Goal: Task Accomplishment & Management: Manage account settings

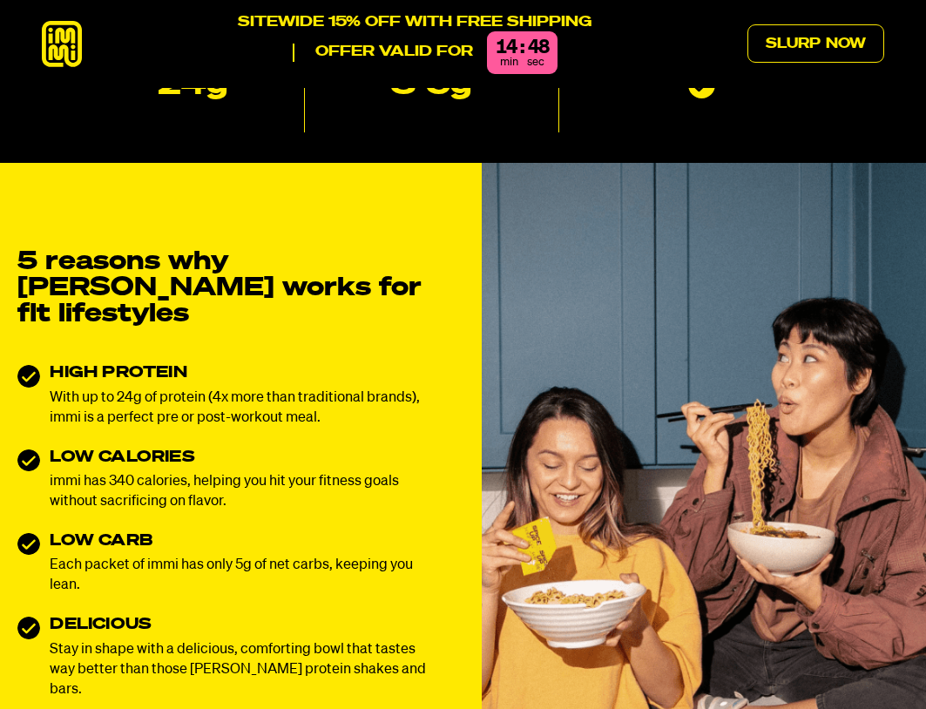
scroll to position [523, 0]
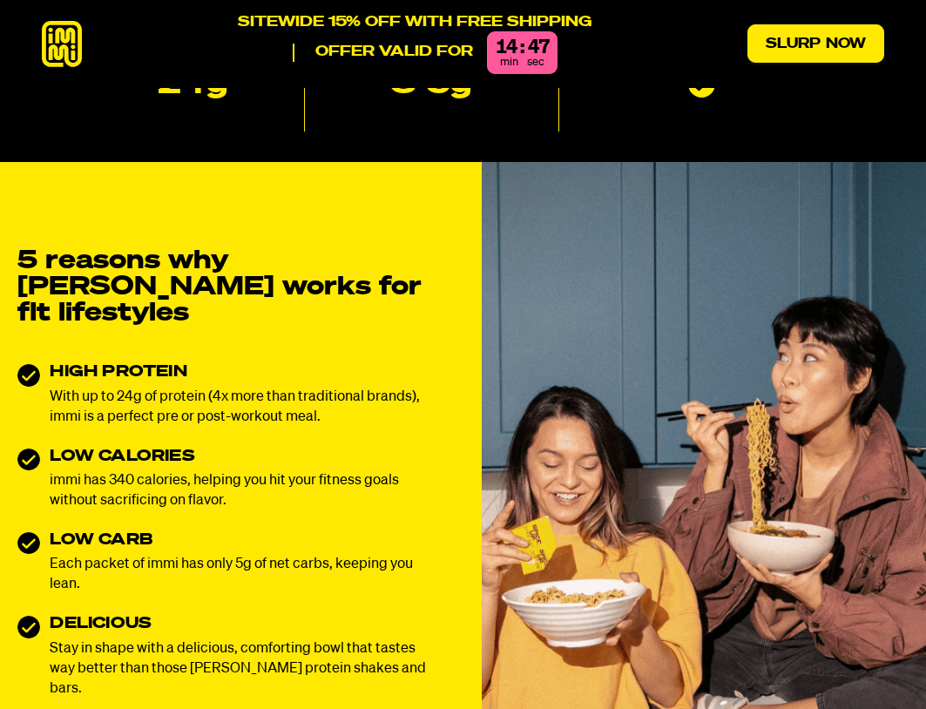
click at [818, 36] on link "Slurp Now" at bounding box center [815, 43] width 137 height 38
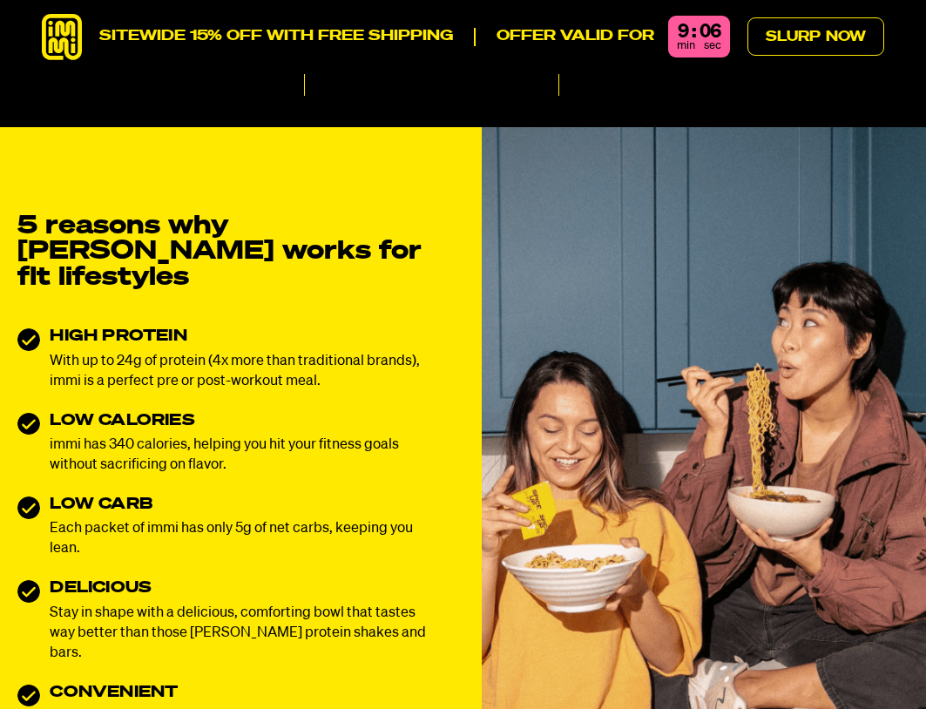
scroll to position [0, 0]
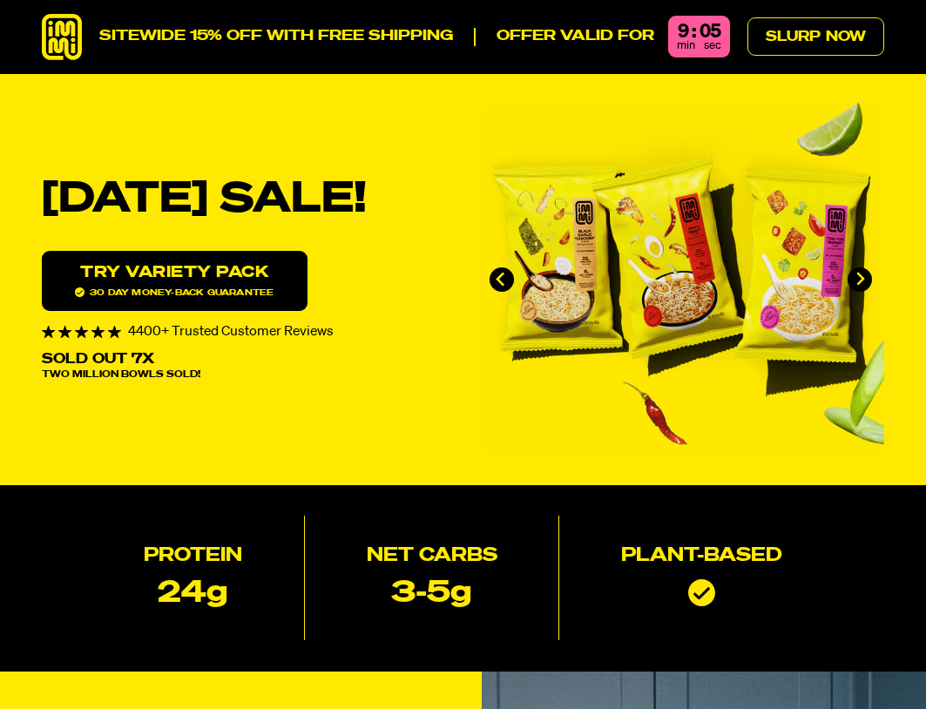
click at [52, 37] on icon at bounding box center [62, 37] width 40 height 46
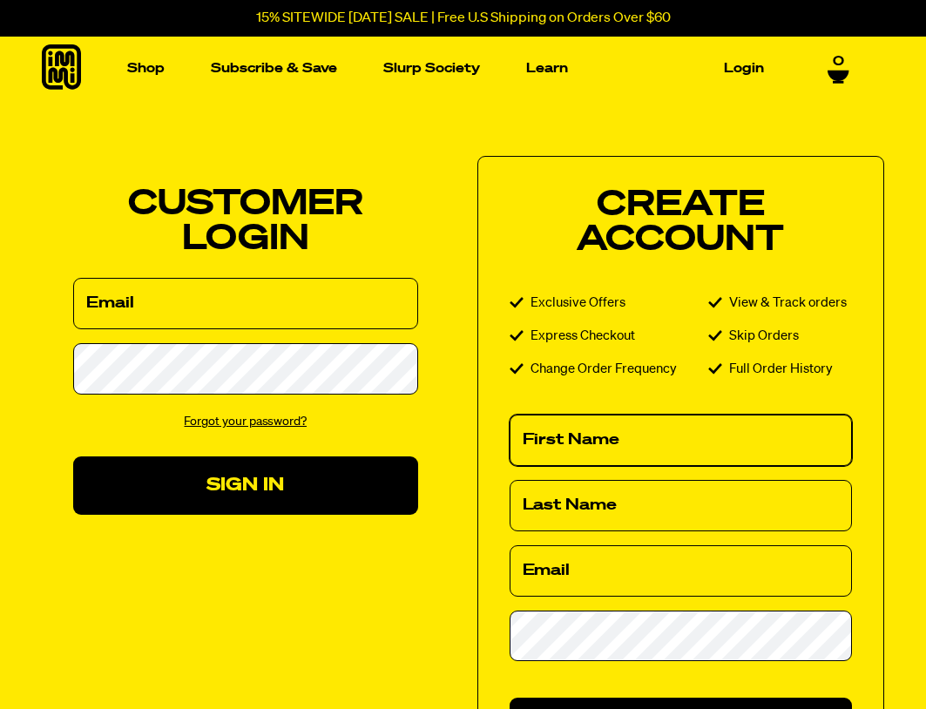
click at [608, 436] on input "First Name" at bounding box center [681, 440] width 343 height 51
type input "Joshua"
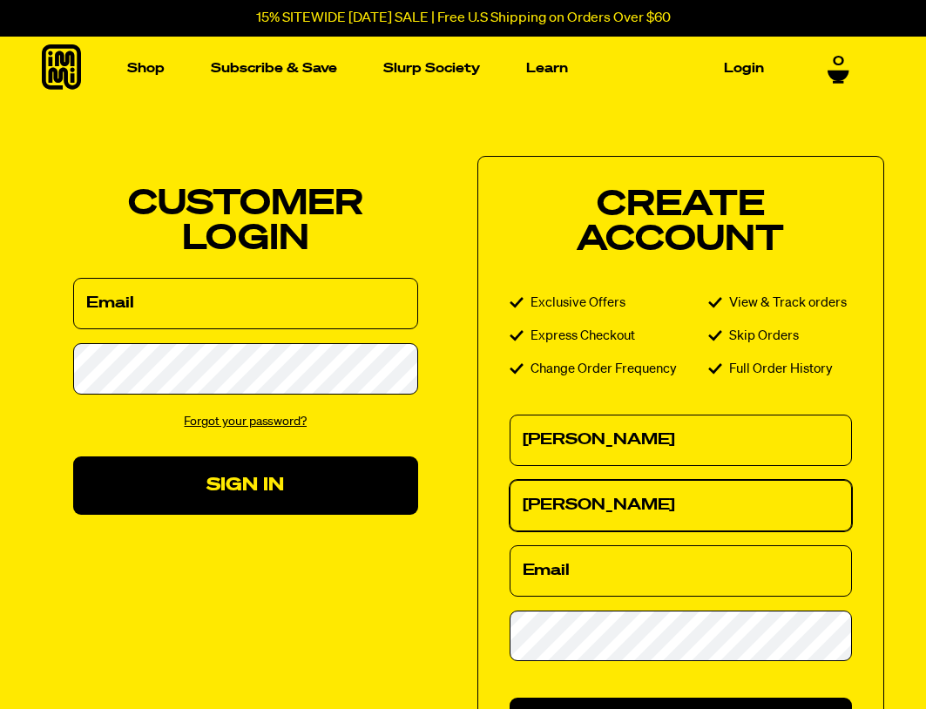
type input "Menard"
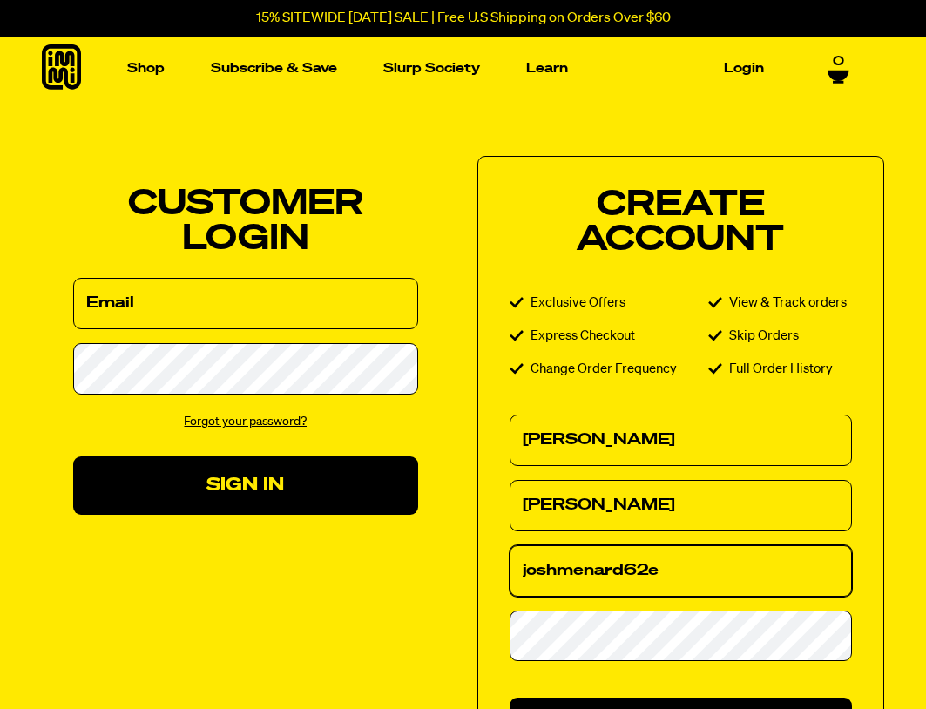
click at [673, 574] on input "joshmenard62e" at bounding box center [681, 570] width 343 height 51
type input "joshmenard62@gmail.com"
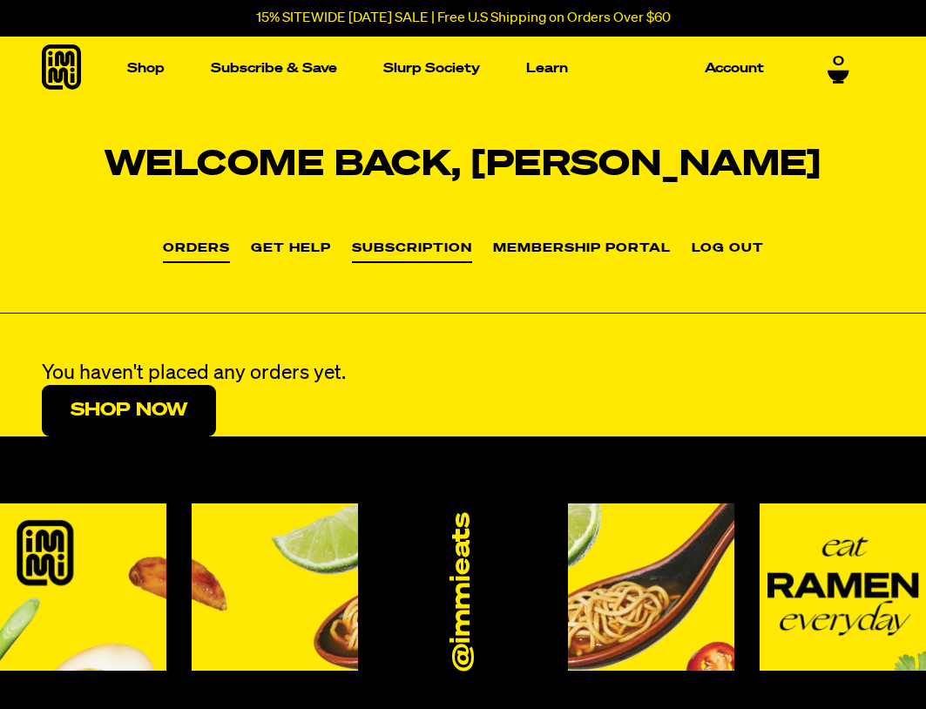
click at [402, 249] on link "Subscription" at bounding box center [412, 252] width 120 height 21
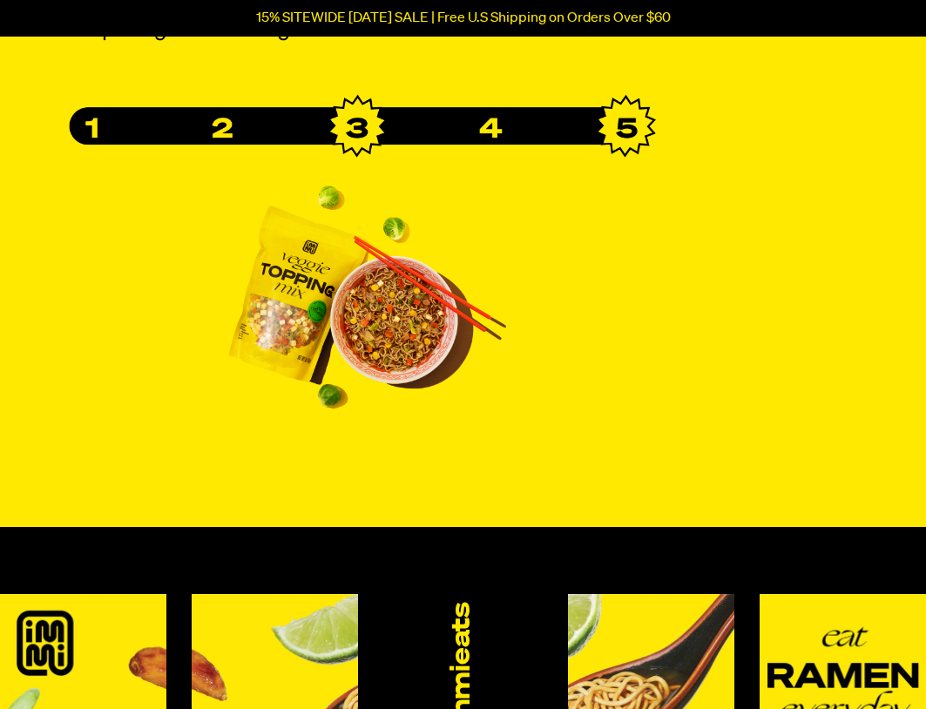
scroll to position [348, 0]
